Goal: Contribute content

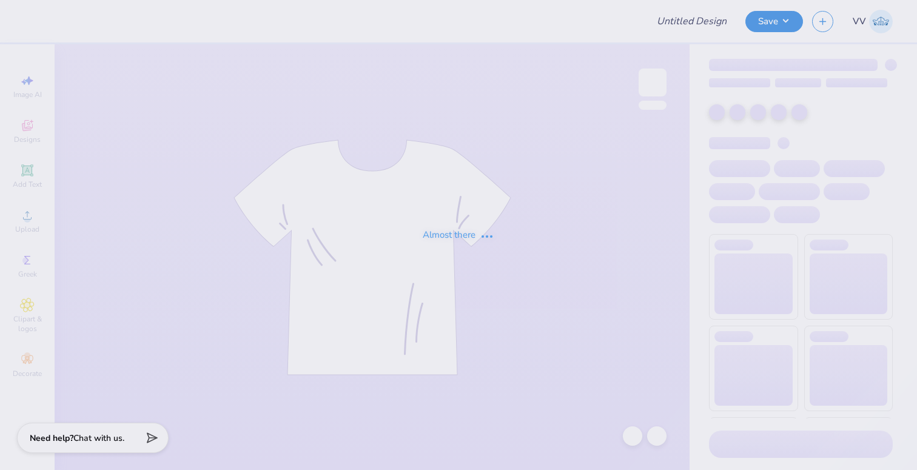
type input "disco hat aphi fam wknd"
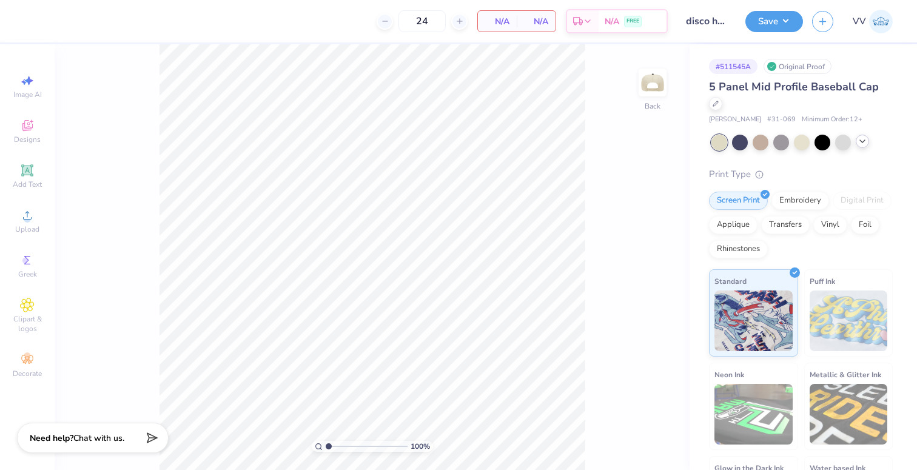
click at [857, 139] on icon at bounding box center [862, 141] width 10 height 10
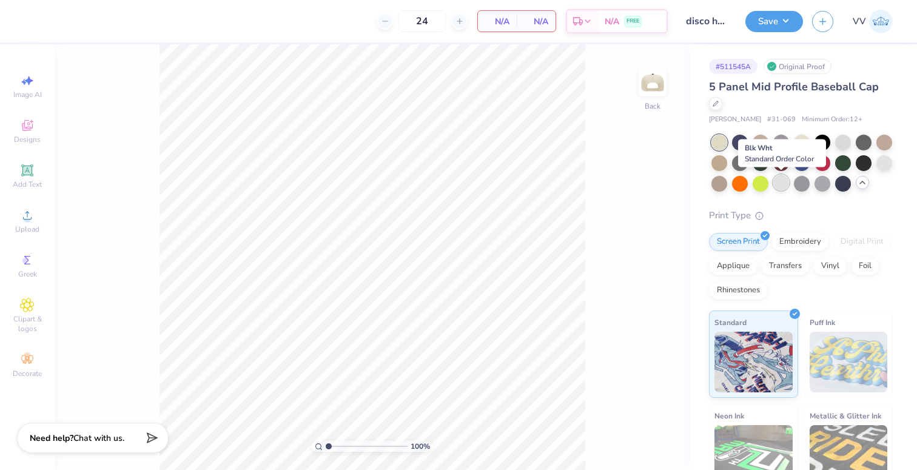
click at [784, 186] on div at bounding box center [781, 183] width 16 height 16
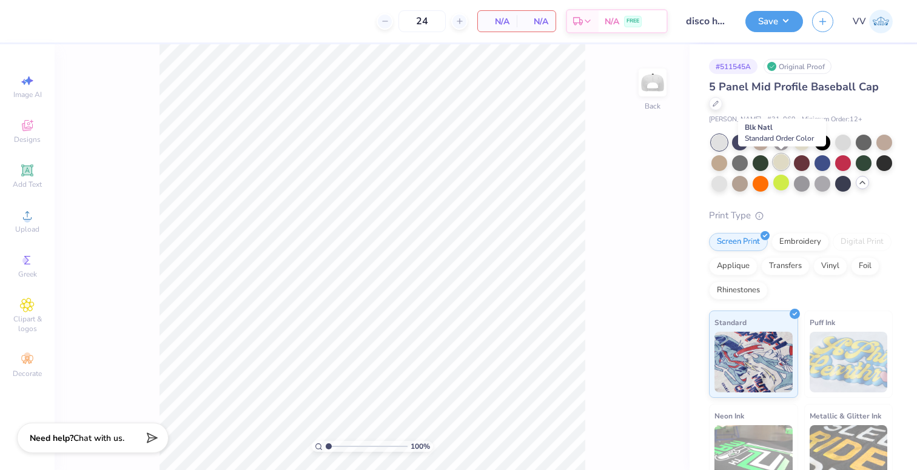
click at [777, 163] on div at bounding box center [781, 162] width 16 height 16
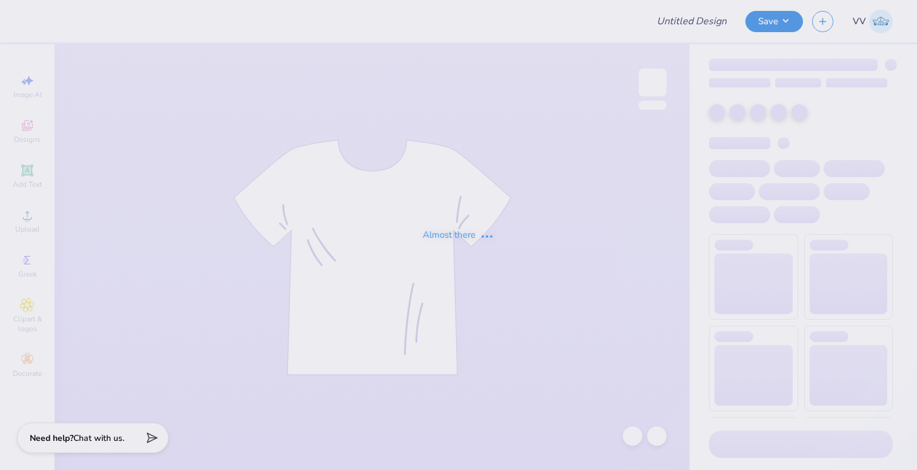
type input "disco hat aphi fam wknd"
